Goal: Go to known website: Access a specific website the user already knows

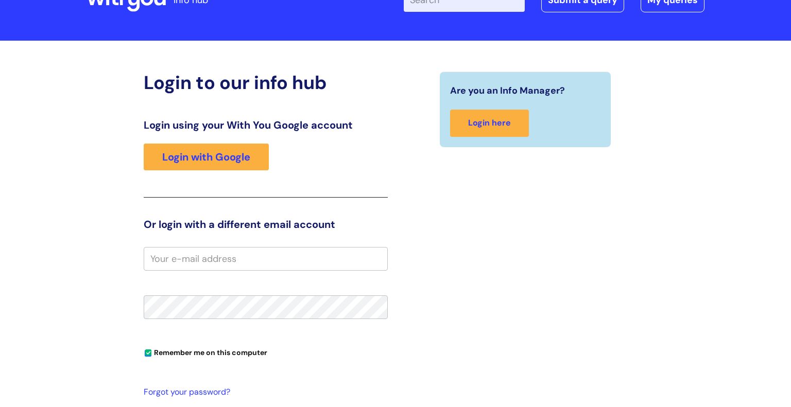
scroll to position [67, 0]
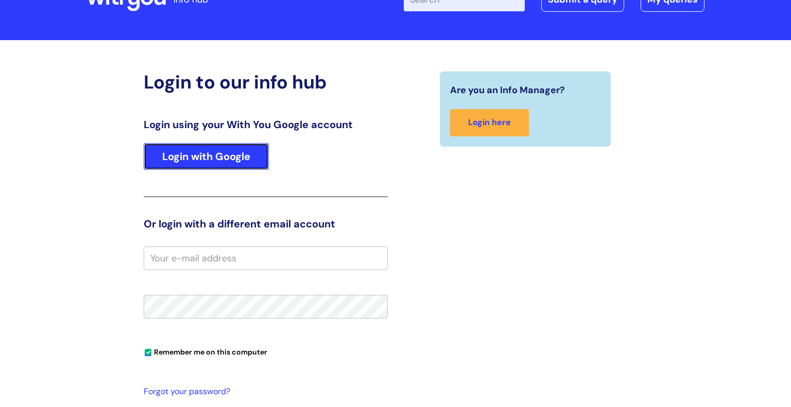
click at [188, 145] on link "Login with Google" at bounding box center [206, 156] width 125 height 27
click at [216, 167] on link "Login with Google" at bounding box center [206, 156] width 125 height 27
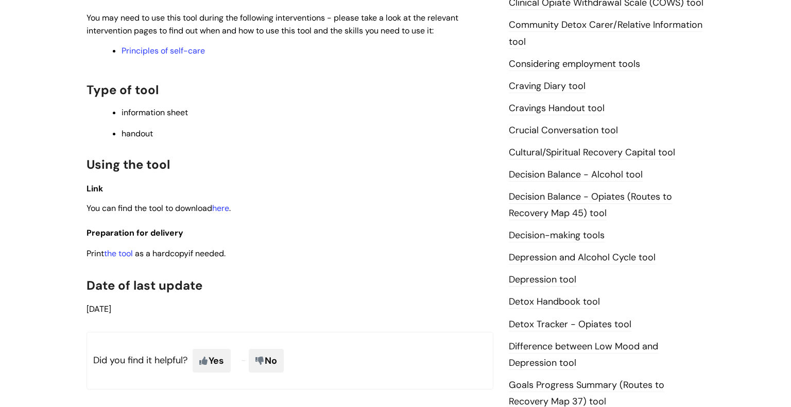
scroll to position [369, 0]
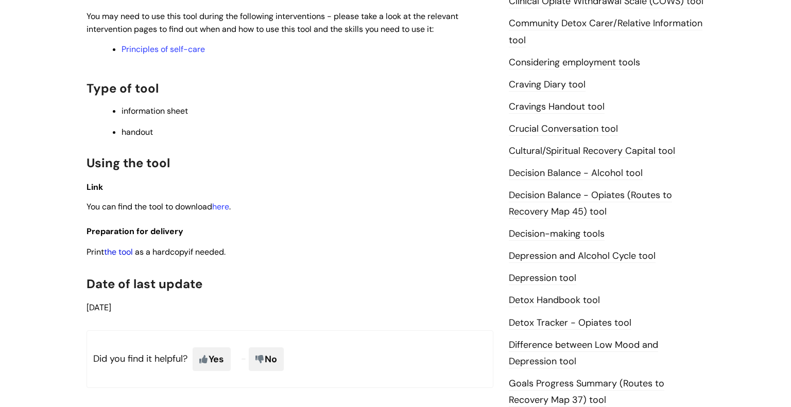
click at [112, 255] on link "the tool" at bounding box center [118, 252] width 29 height 11
